Goal: Find specific page/section: Find specific page/section

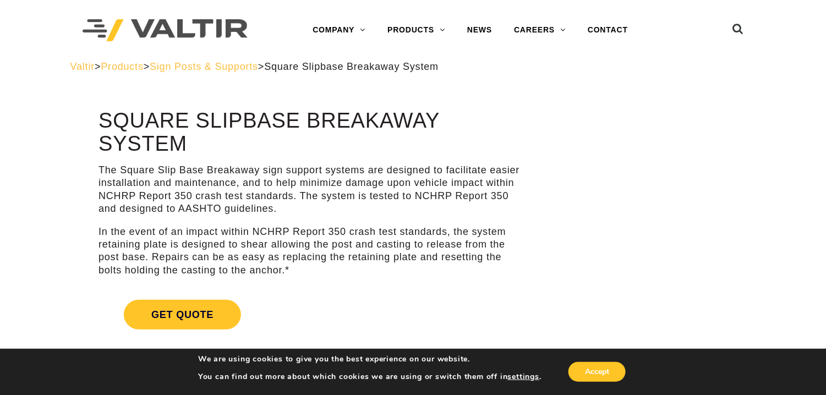
click at [734, 29] on icon at bounding box center [738, 31] width 11 height 17
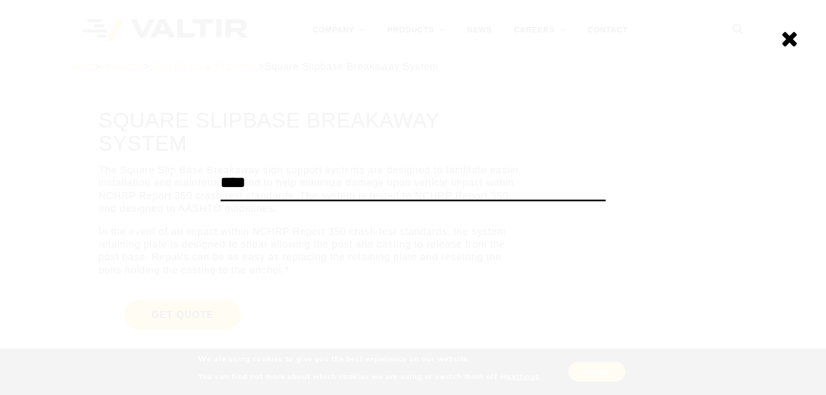
type input "****"
click input "******" at bounding box center [0, 0] width 0 height 0
